Goal: Task Accomplishment & Management: Manage account settings

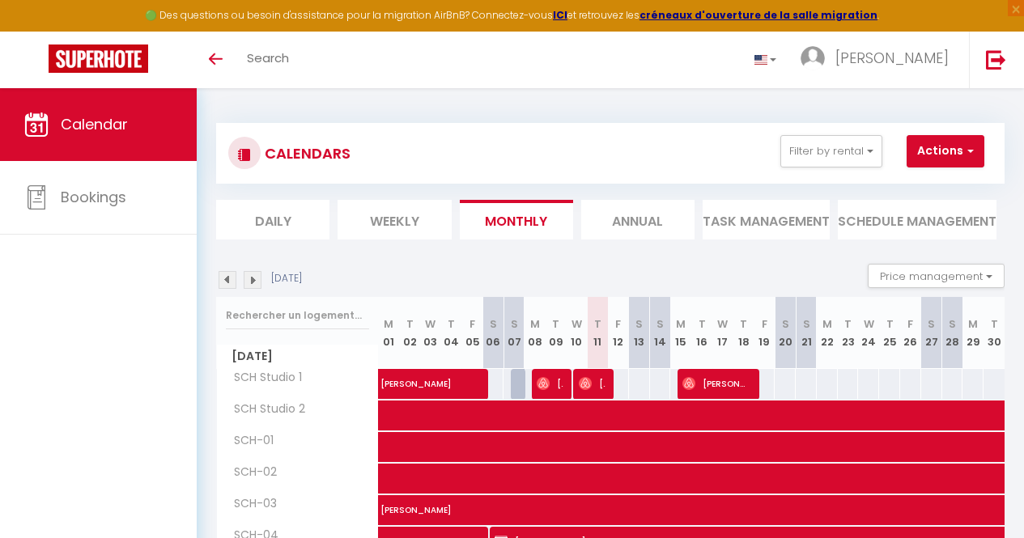
click at [409, 223] on li "Weekly" at bounding box center [394, 220] width 113 height 40
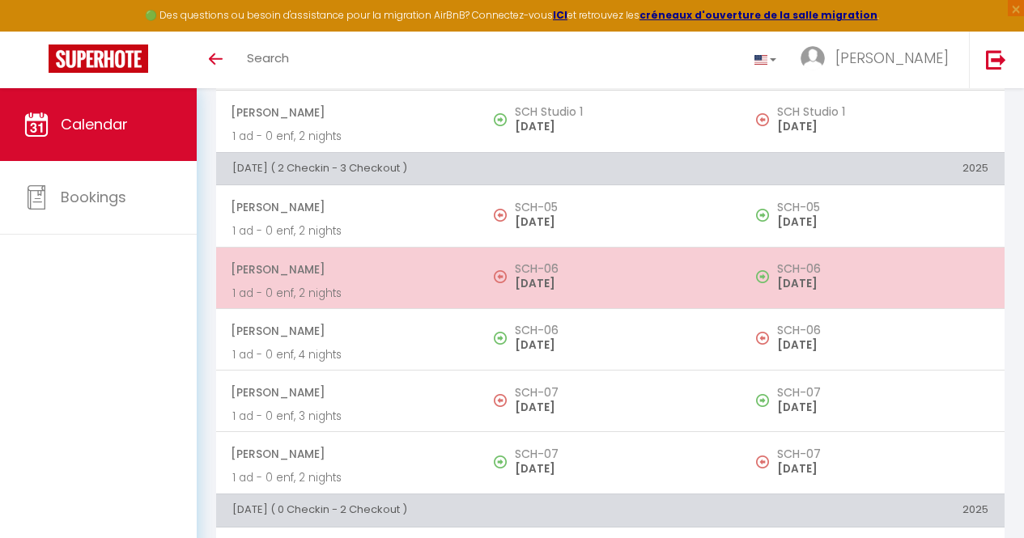
scroll to position [859, 0]
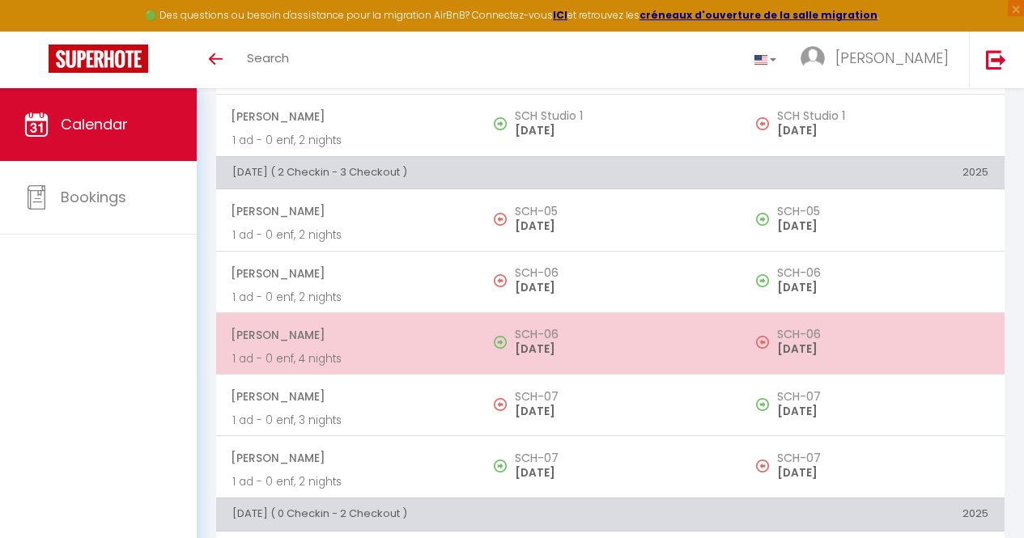
click at [397, 367] on p "1 ad - 0 enf, 4 nights" at bounding box center [347, 359] width 231 height 17
select select "OK"
select select "0"
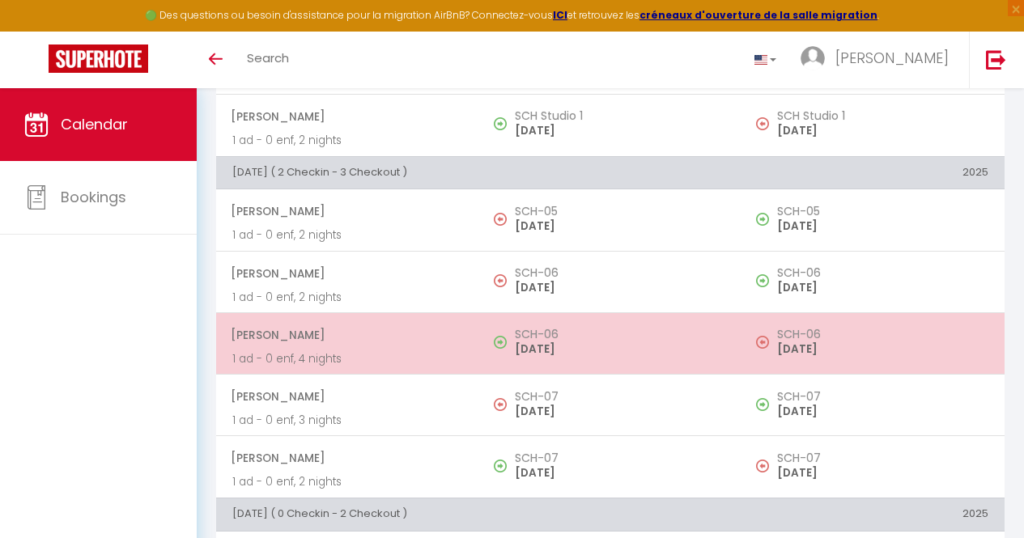
select select "1"
select select
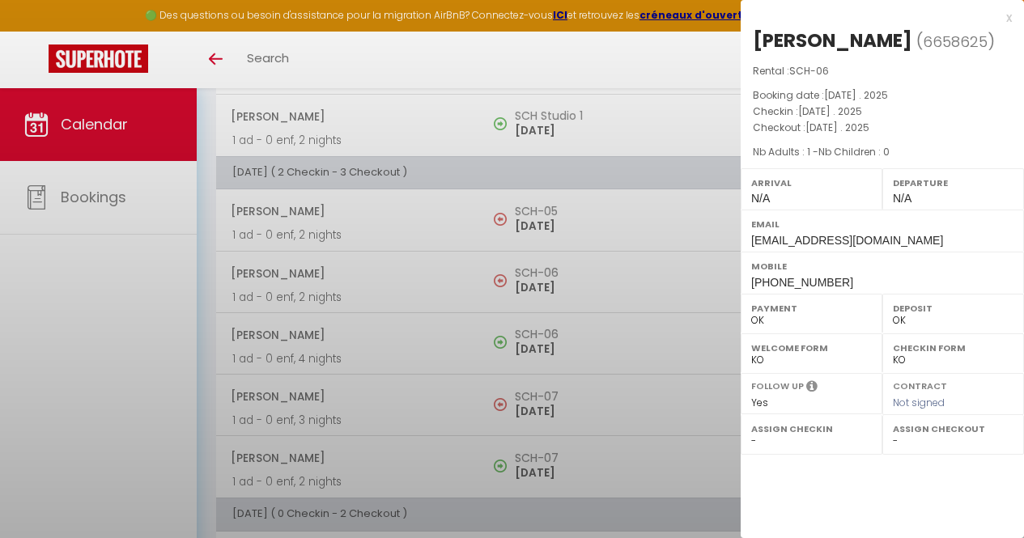
select select "29242"
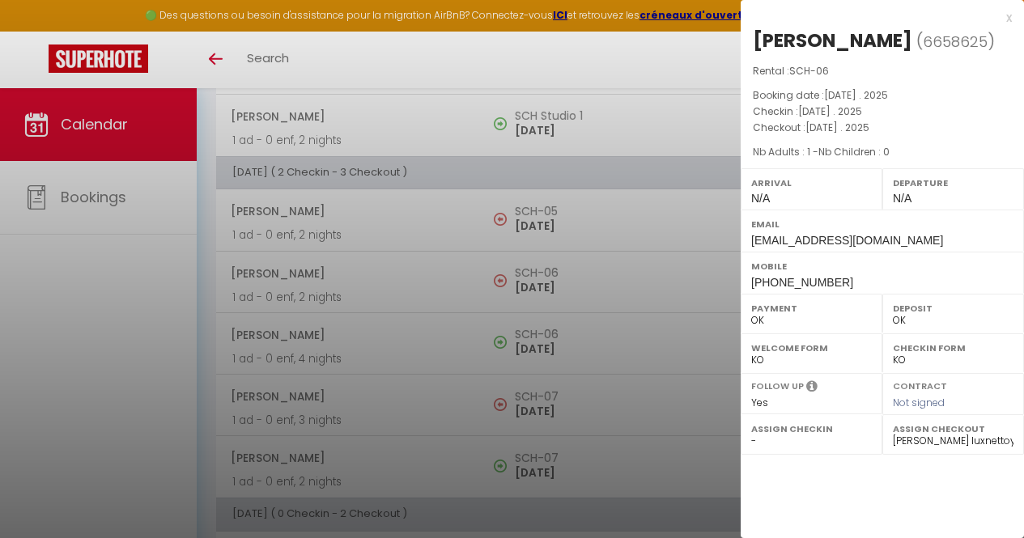
click at [392, 89] on div at bounding box center [512, 269] width 1024 height 538
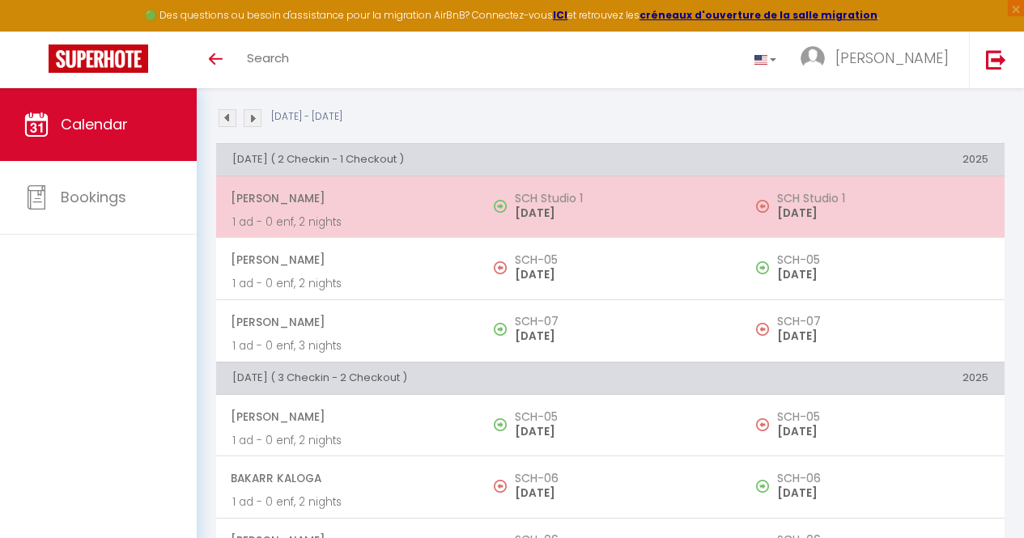
scroll to position [0, 0]
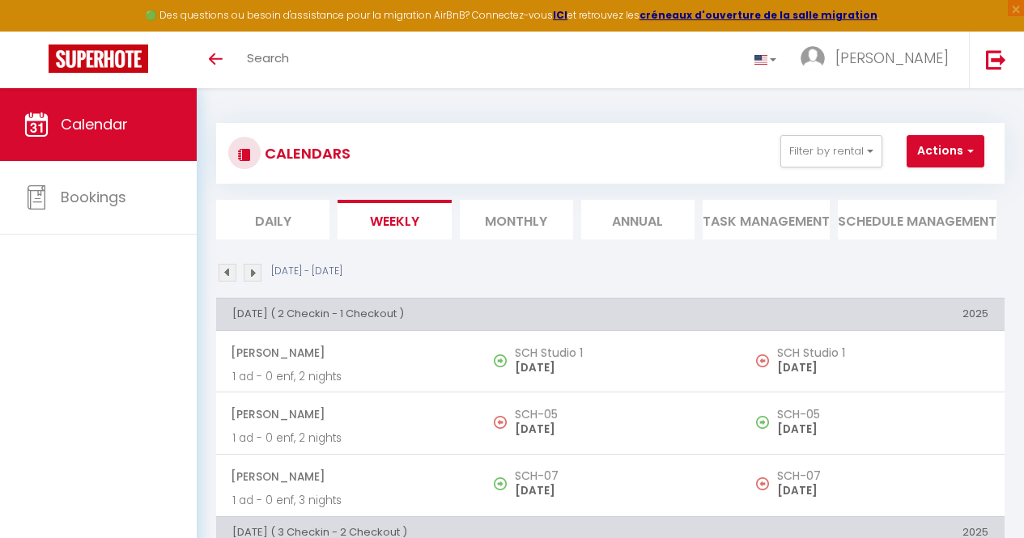
click at [385, 204] on li "Weekly" at bounding box center [394, 220] width 113 height 40
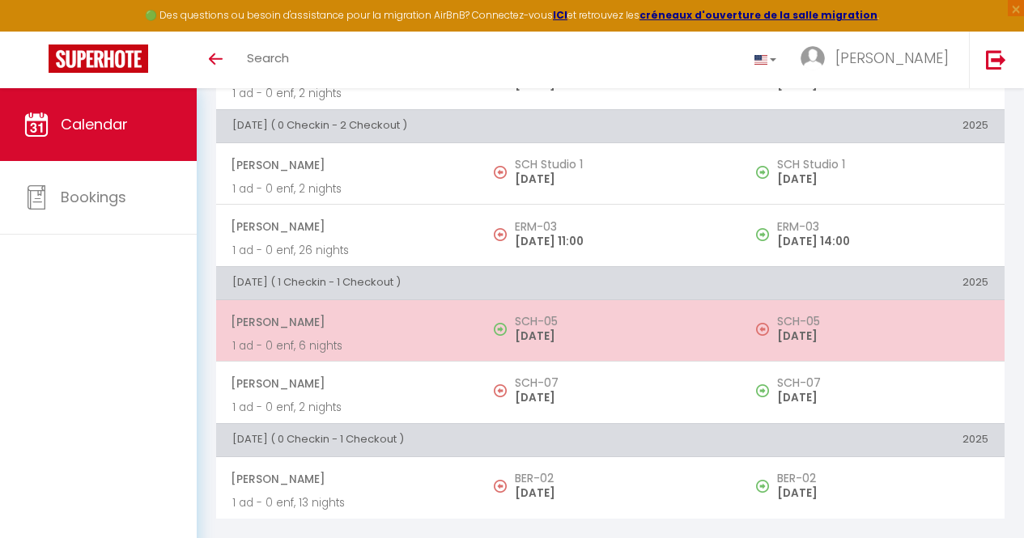
scroll to position [1260, 0]
